Goal: Use online tool/utility: Use online tool/utility

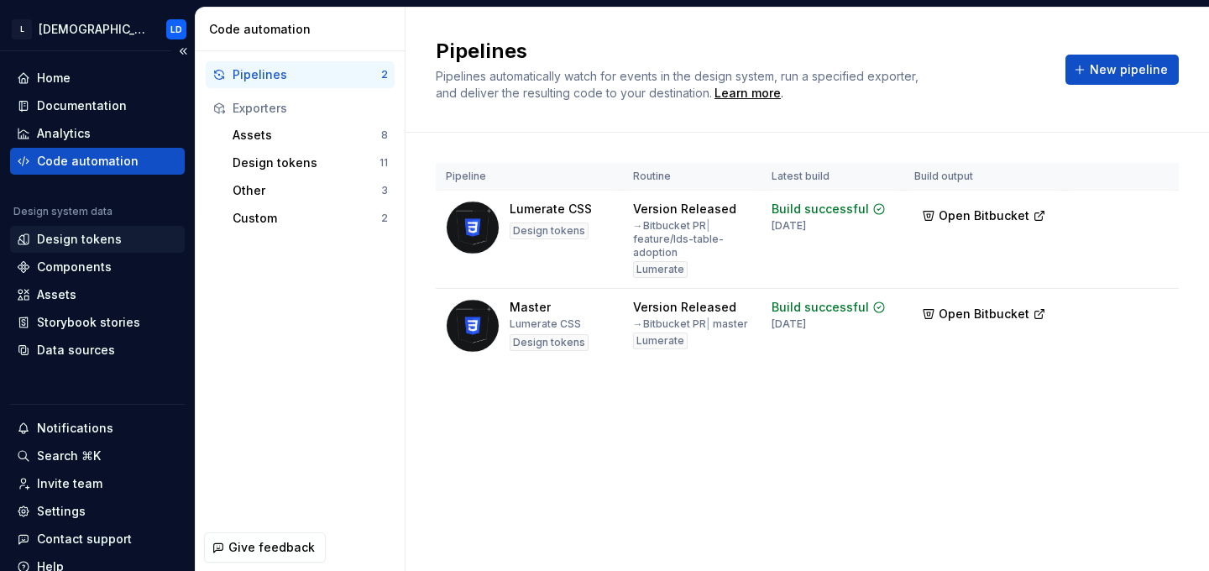
click at [93, 246] on div "Design tokens" at bounding box center [79, 239] width 85 height 17
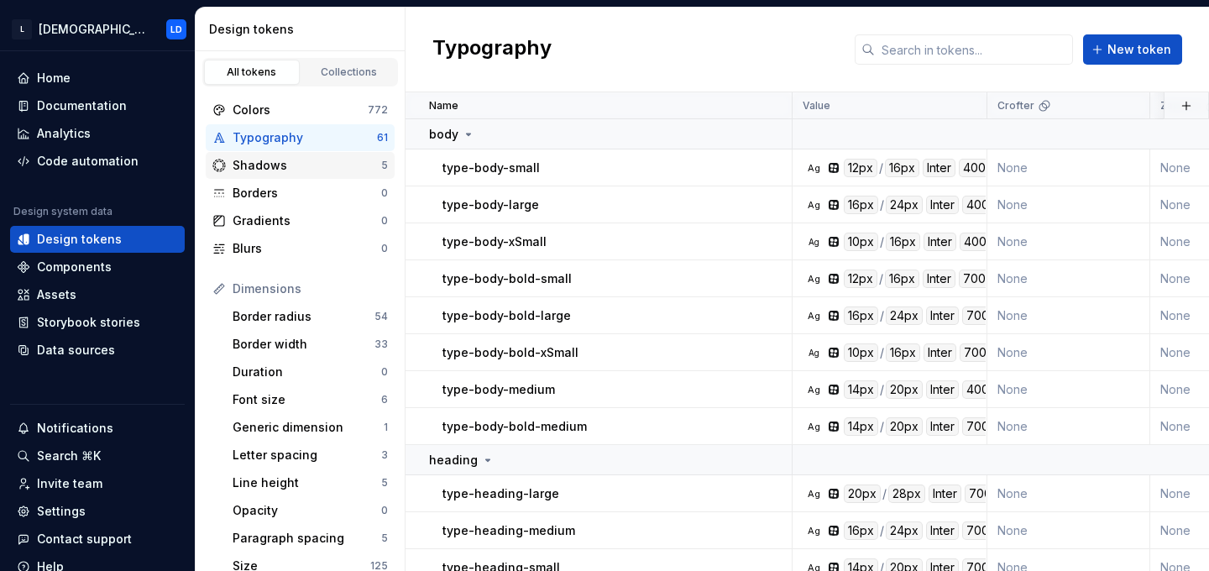
click at [277, 175] on div "Shadows 5" at bounding box center [300, 165] width 189 height 27
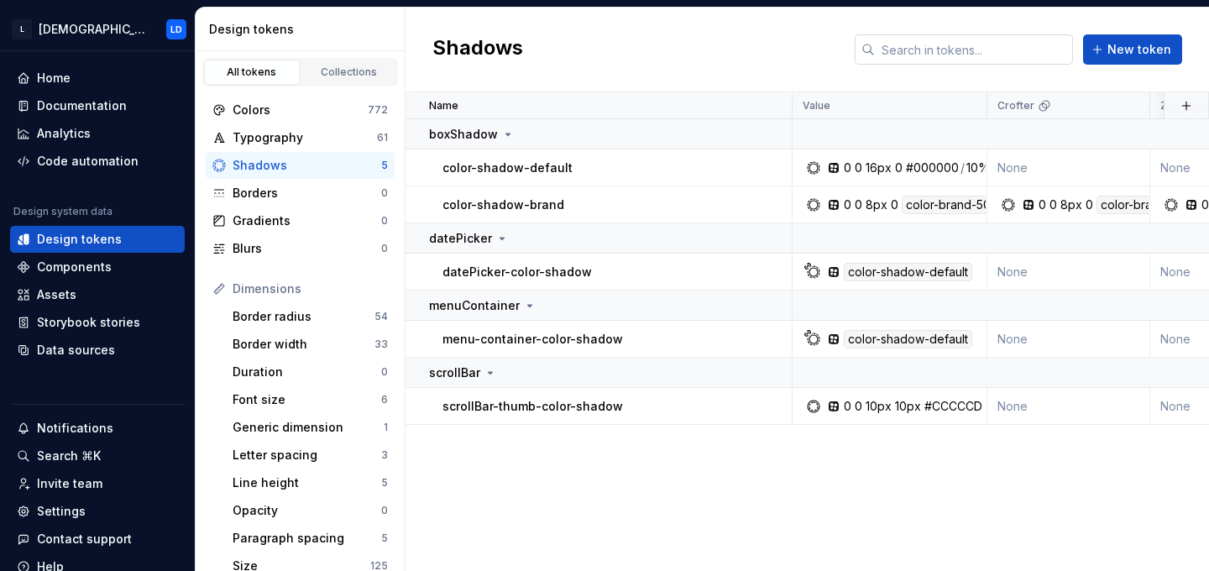
click at [956, 50] on input "text" at bounding box center [974, 49] width 198 height 30
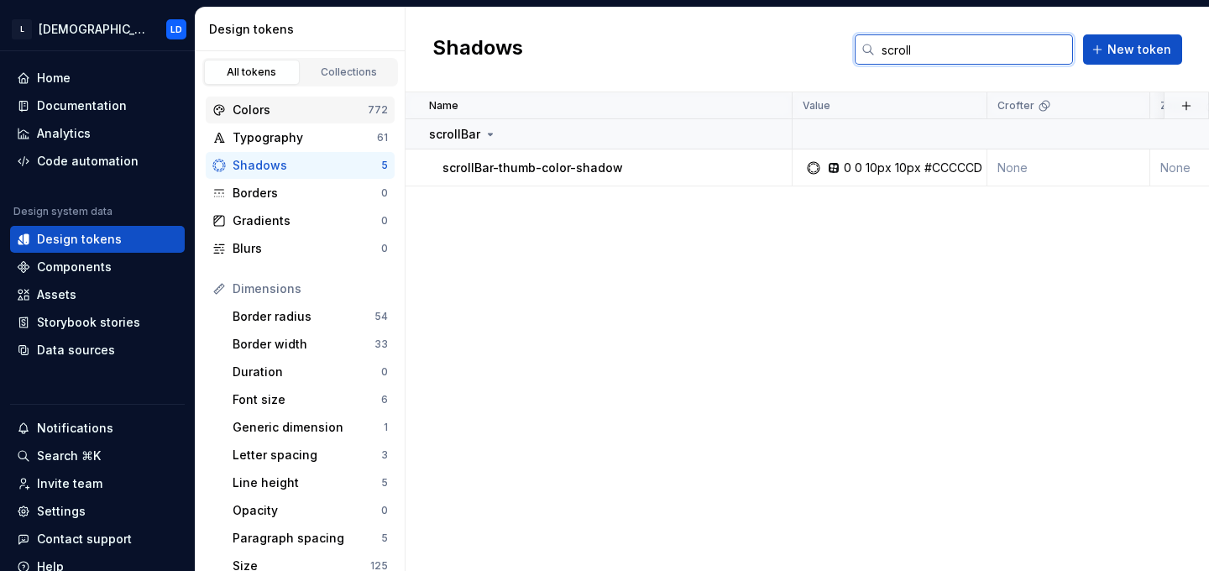
type input "scroll"
click at [268, 108] on div "Colors" at bounding box center [299, 110] width 135 height 17
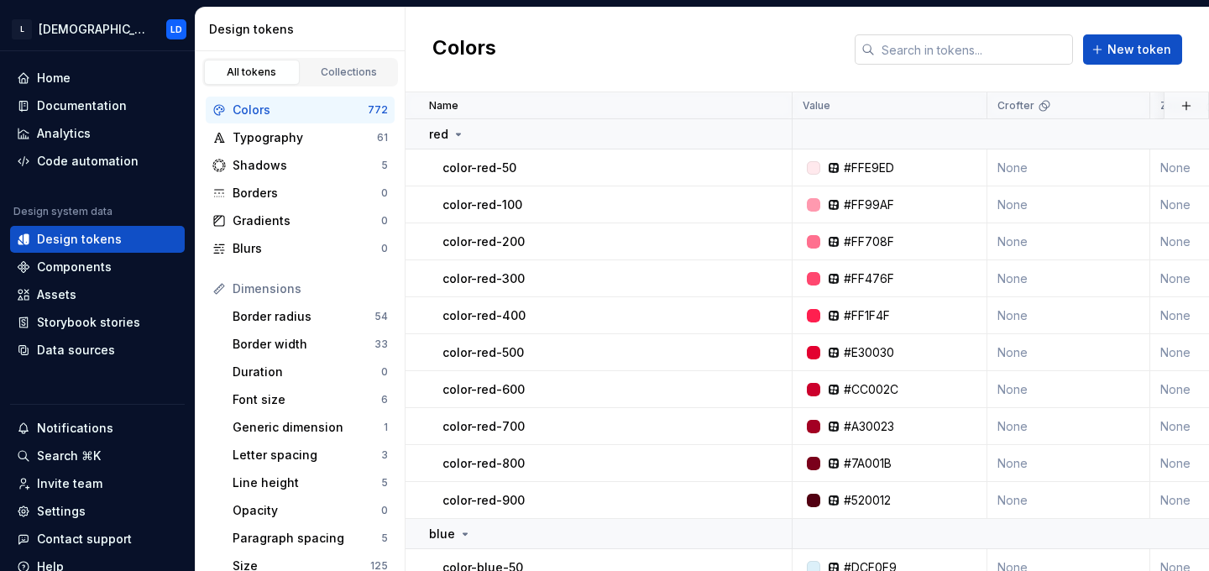
click at [930, 55] on input "text" at bounding box center [974, 49] width 198 height 30
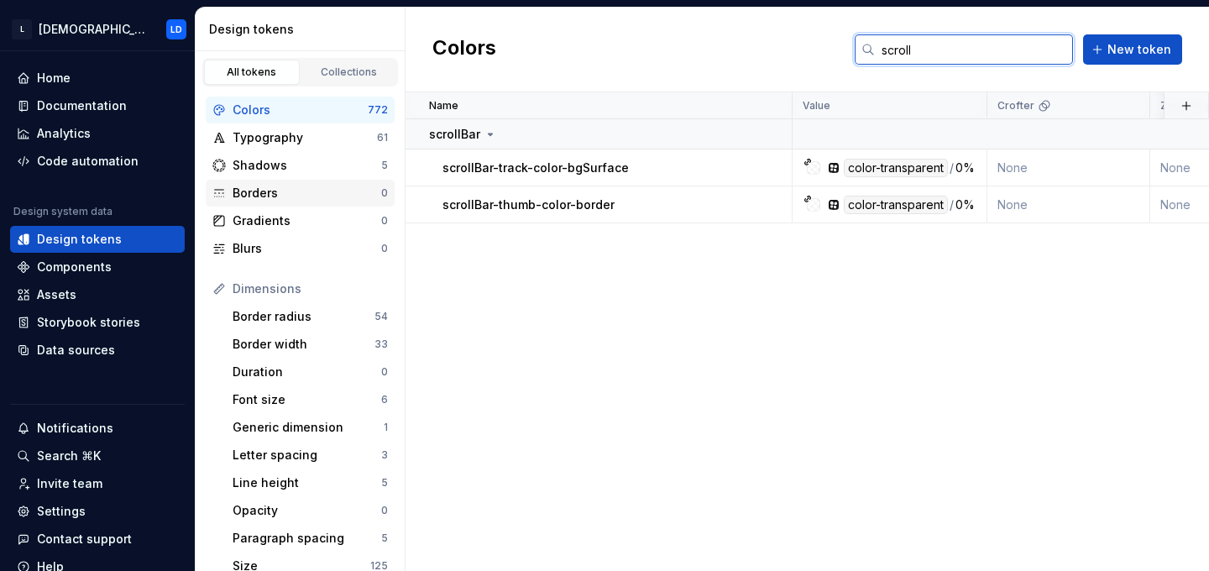
type input "scroll"
click at [269, 192] on div "Borders" at bounding box center [306, 193] width 149 height 17
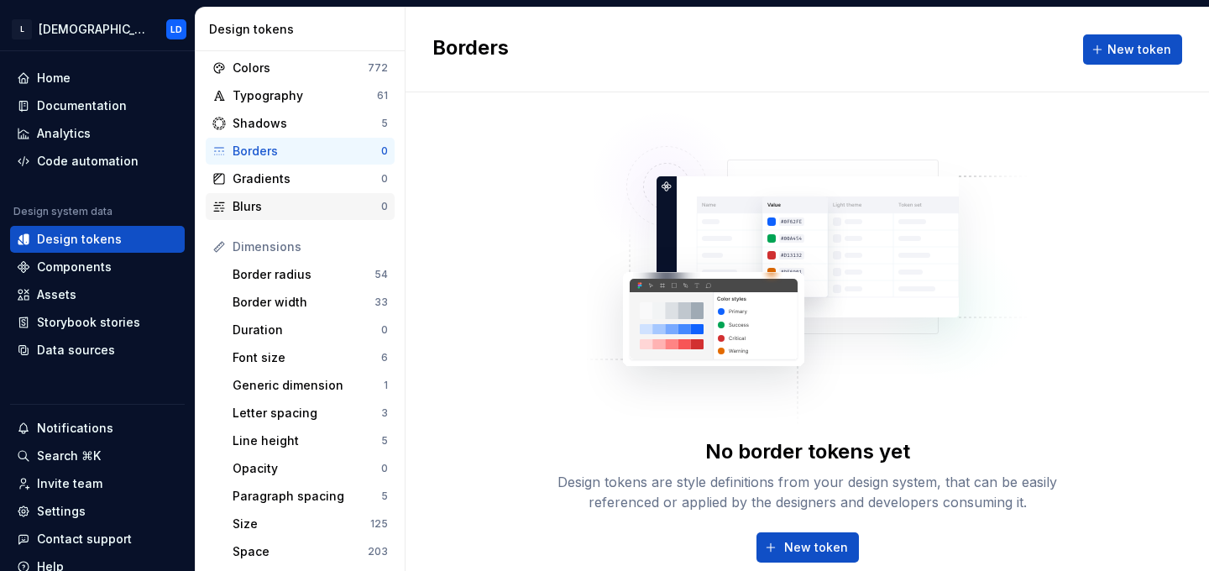
scroll to position [50, 0]
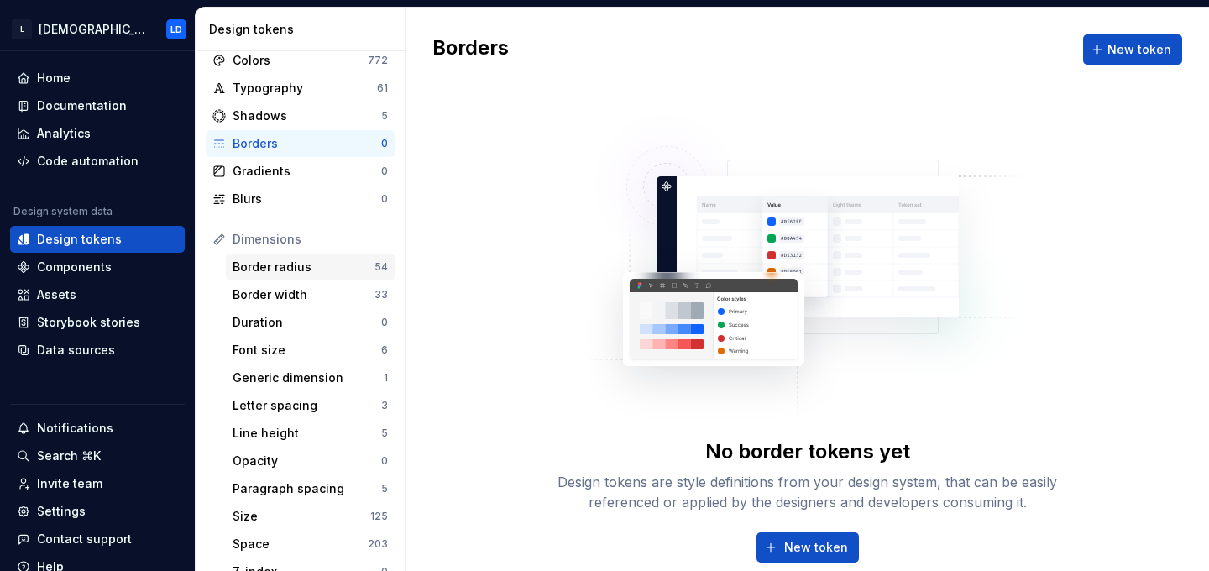
click at [292, 260] on div "Border radius" at bounding box center [303, 267] width 142 height 17
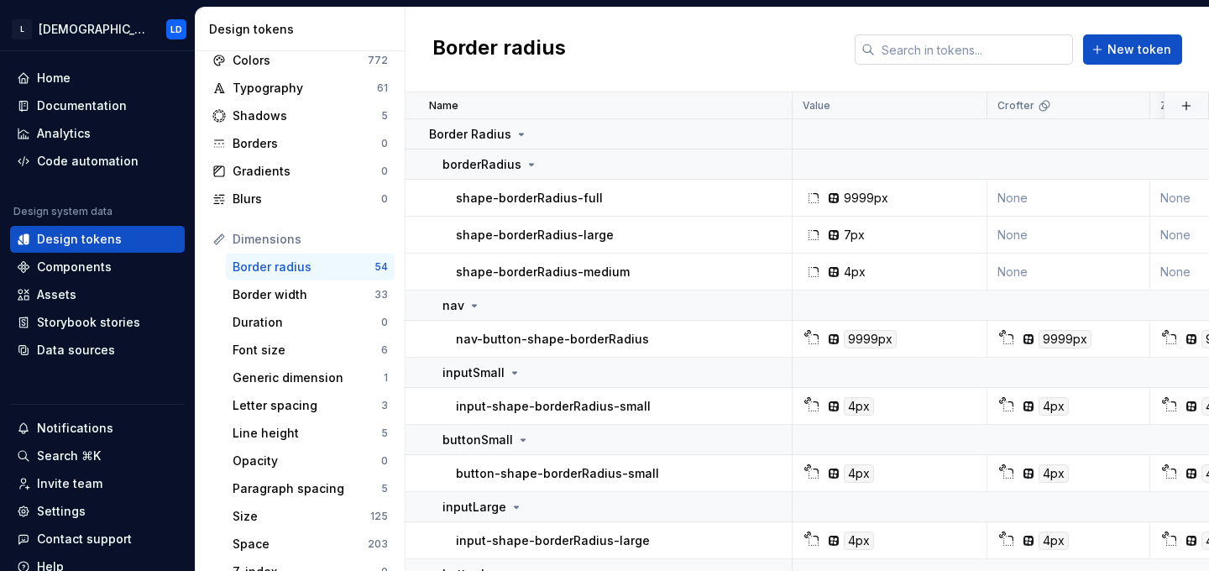
click at [950, 43] on input "text" at bounding box center [974, 49] width 198 height 30
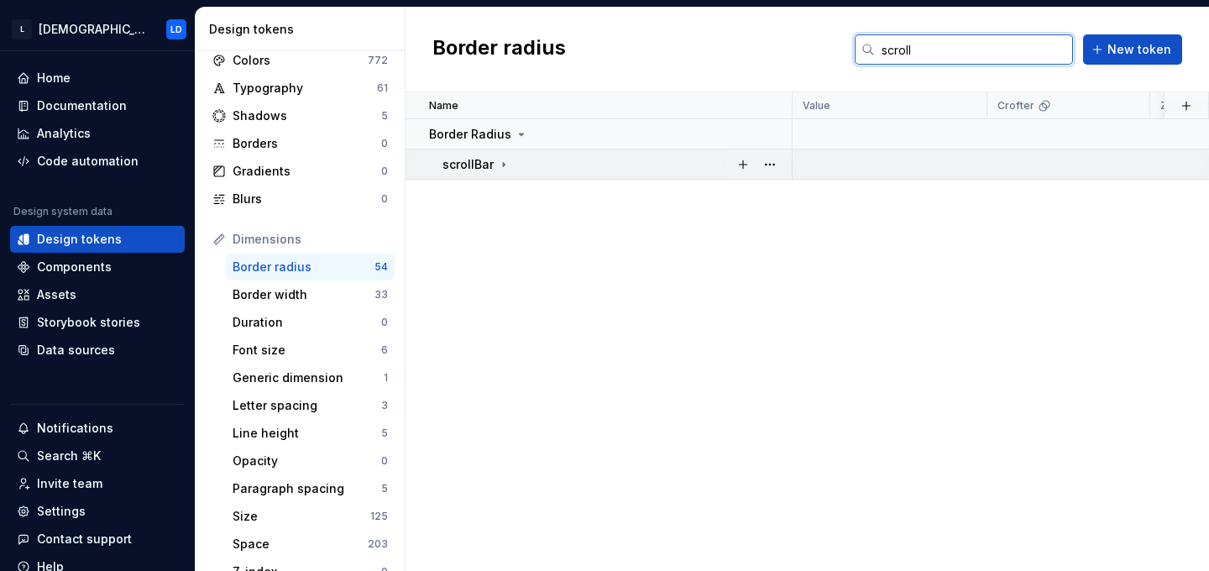
type input "scroll"
click at [503, 165] on icon at bounding box center [504, 164] width 2 height 4
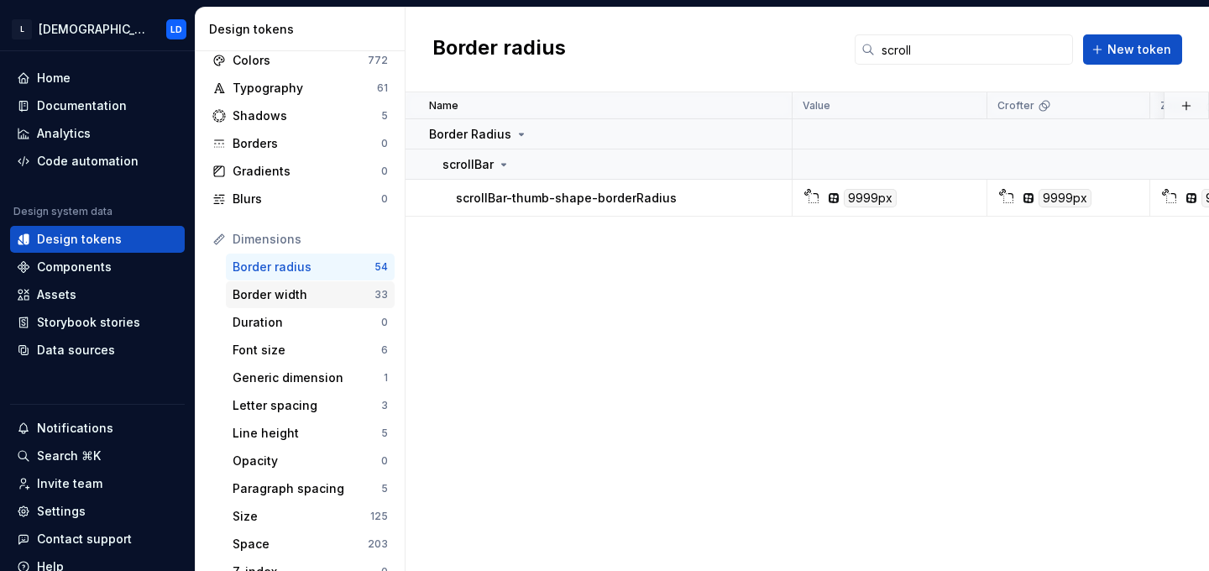
click at [285, 293] on div "Border width" at bounding box center [303, 294] width 142 height 17
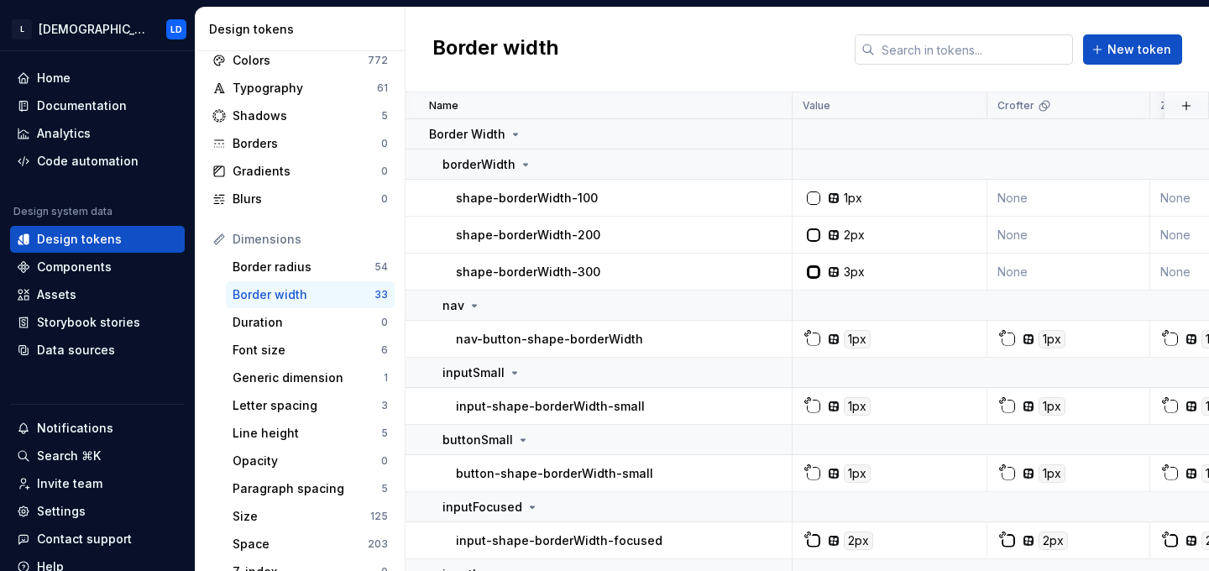
click at [971, 38] on input "text" at bounding box center [974, 49] width 198 height 30
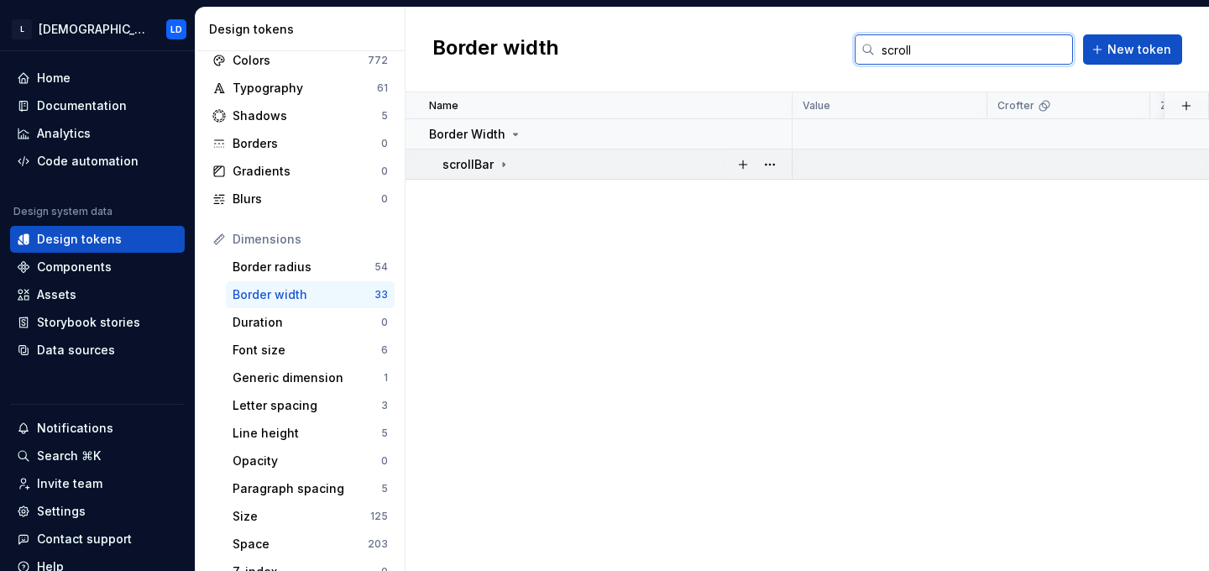
type input "scroll"
click at [501, 166] on icon at bounding box center [503, 164] width 13 height 13
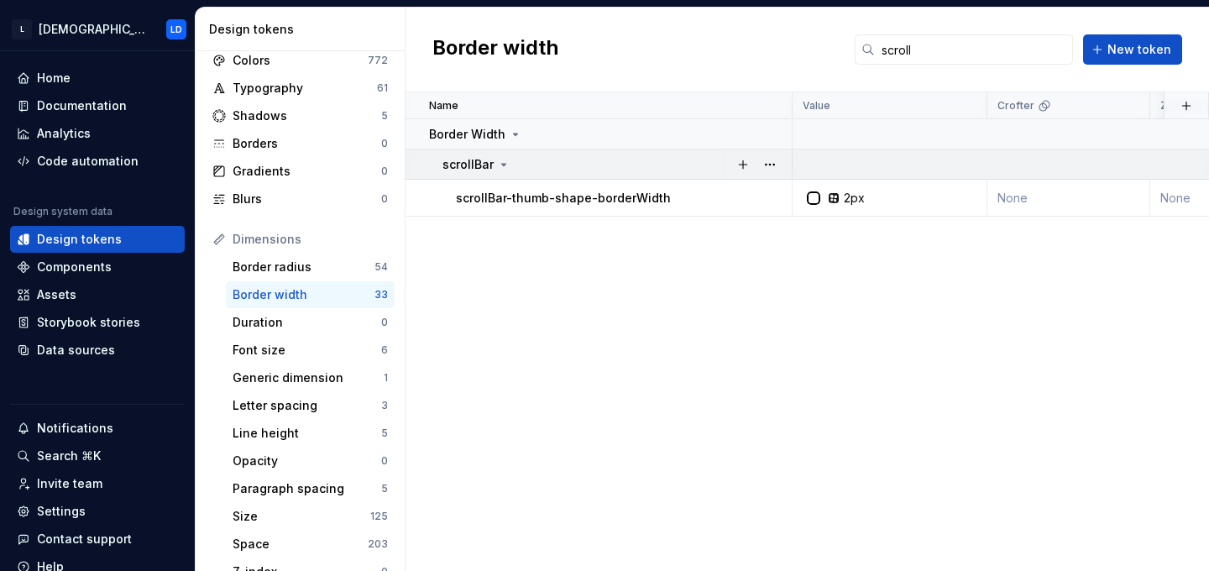
click at [501, 166] on icon at bounding box center [503, 164] width 13 height 13
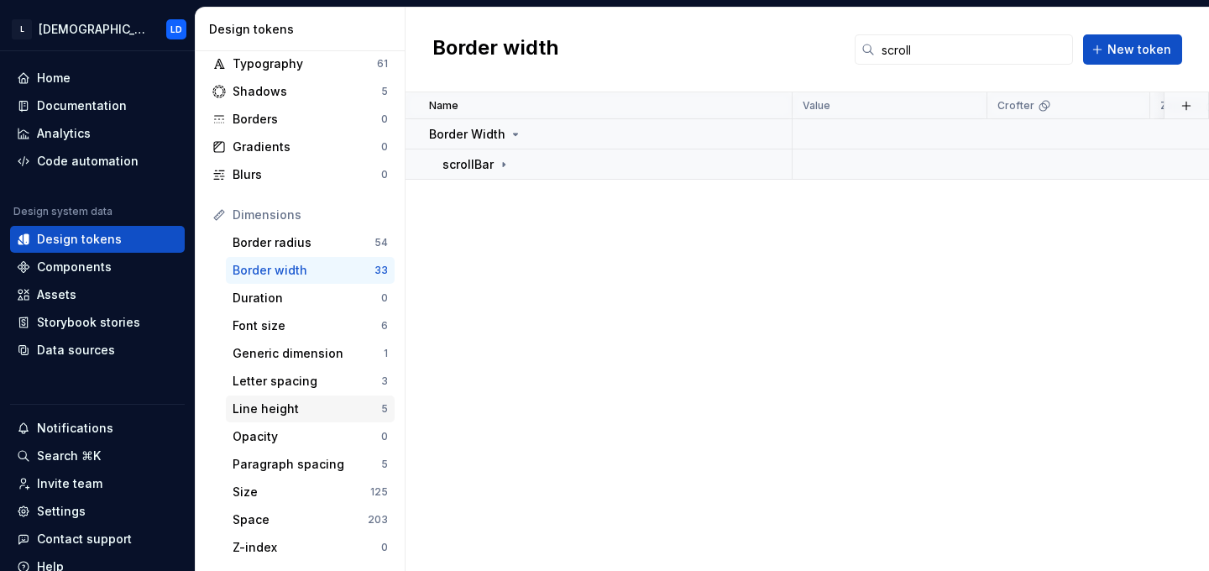
scroll to position [76, 0]
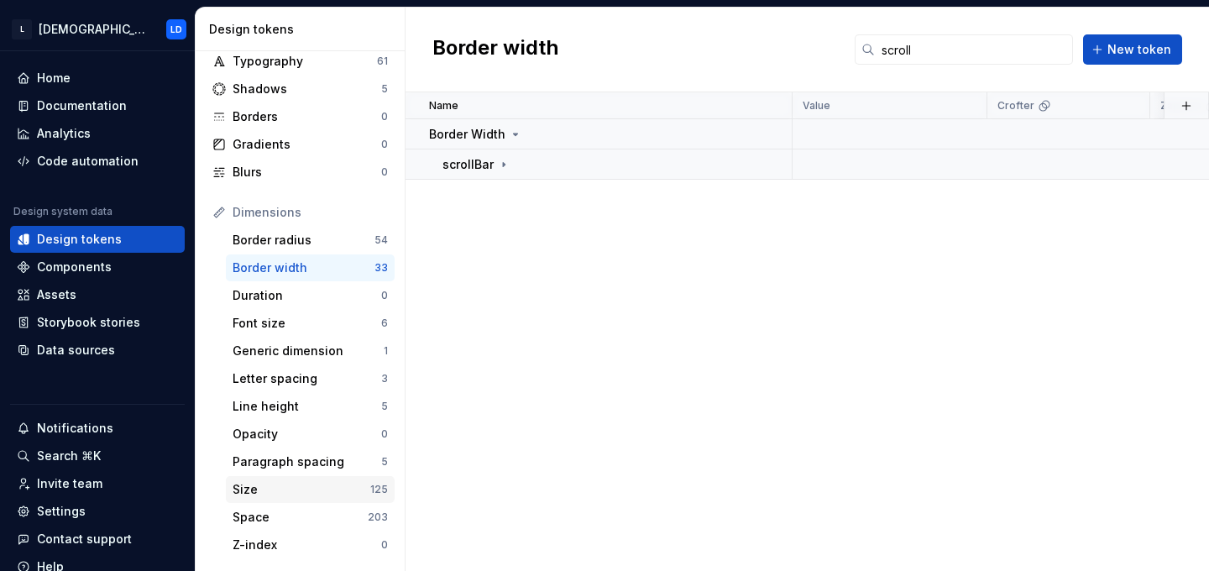
click at [274, 492] on div "Size" at bounding box center [301, 489] width 138 height 17
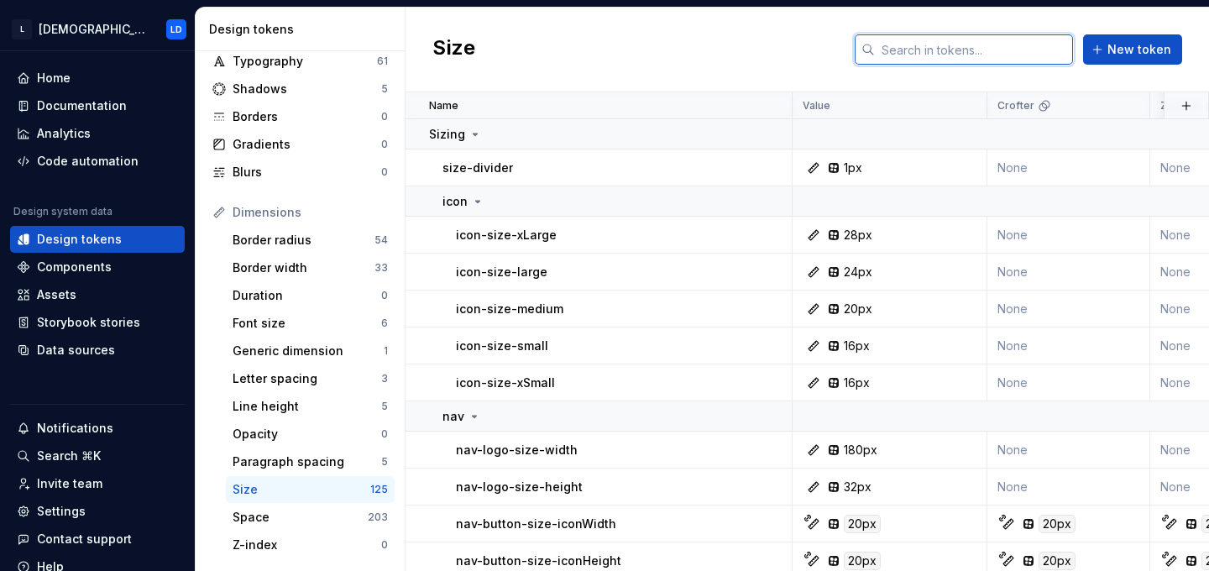
click at [948, 50] on input "text" at bounding box center [974, 49] width 198 height 30
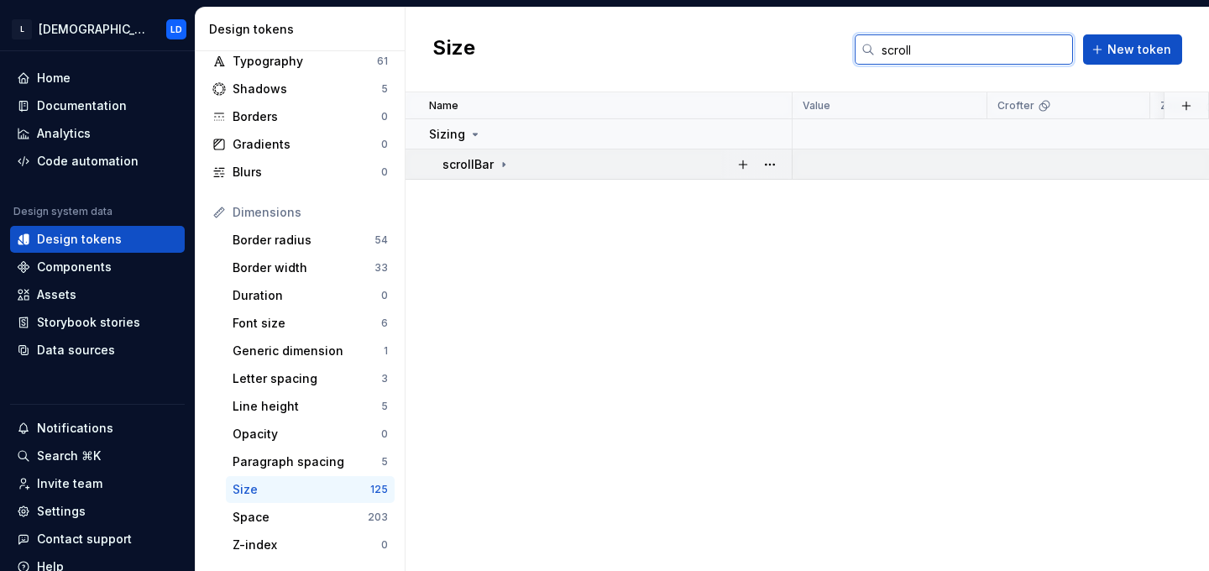
type input "scroll"
click at [501, 166] on icon at bounding box center [503, 164] width 13 height 13
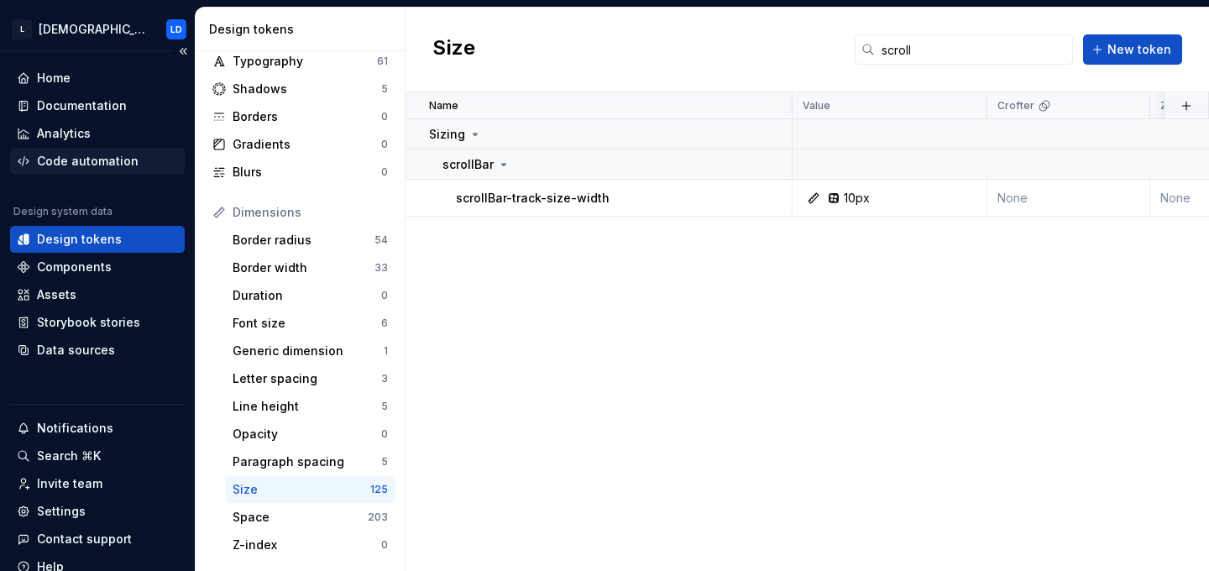
click at [100, 167] on div "Code automation" at bounding box center [88, 161] width 102 height 17
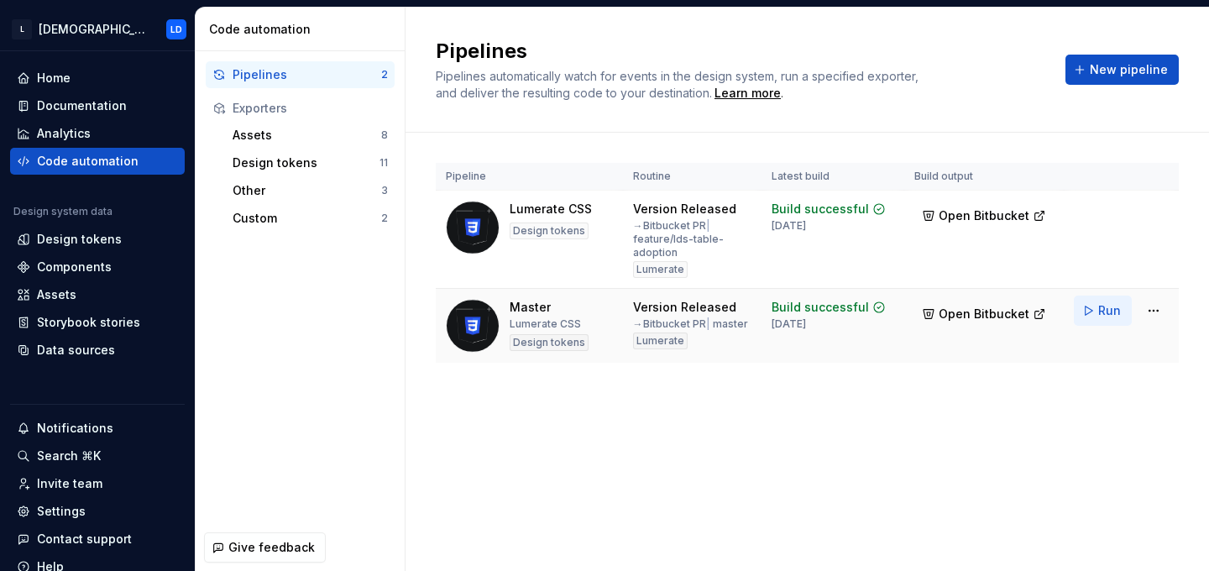
click at [1107, 310] on span "Run" at bounding box center [1109, 310] width 23 height 17
click at [1008, 312] on span "Open Bitbucket" at bounding box center [983, 314] width 91 height 17
